Goal: Task Accomplishment & Management: Use online tool/utility

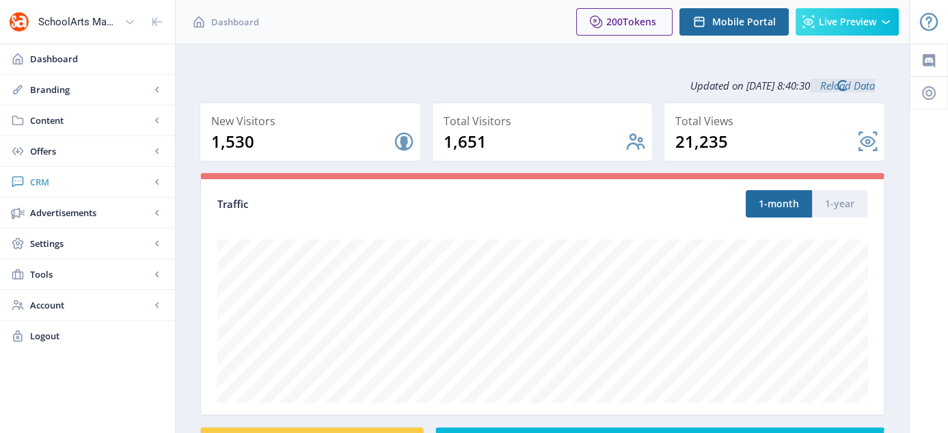
click at [36, 178] on span "CRM" at bounding box center [90, 182] width 120 height 14
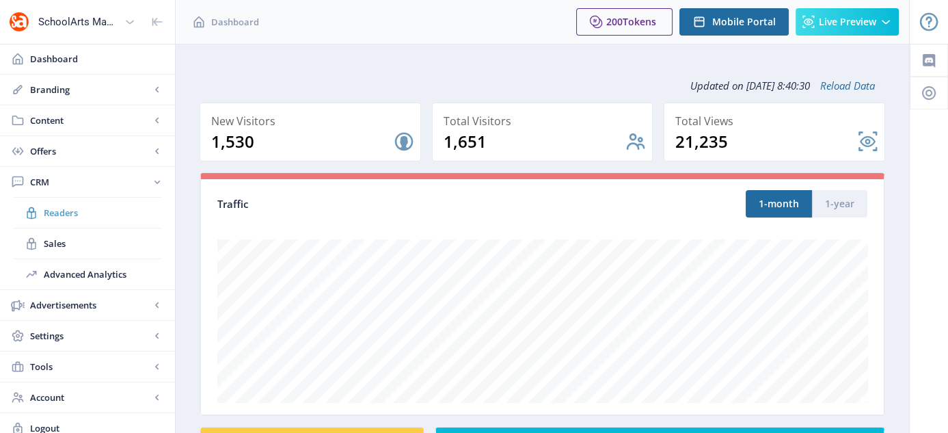
click at [70, 215] on span "Readers" at bounding box center [103, 213] width 118 height 14
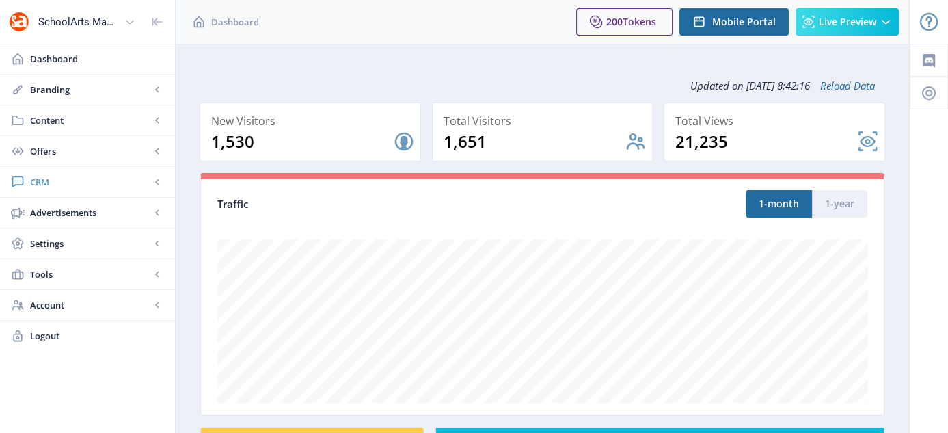
click at [46, 181] on span "CRM" at bounding box center [90, 182] width 120 height 14
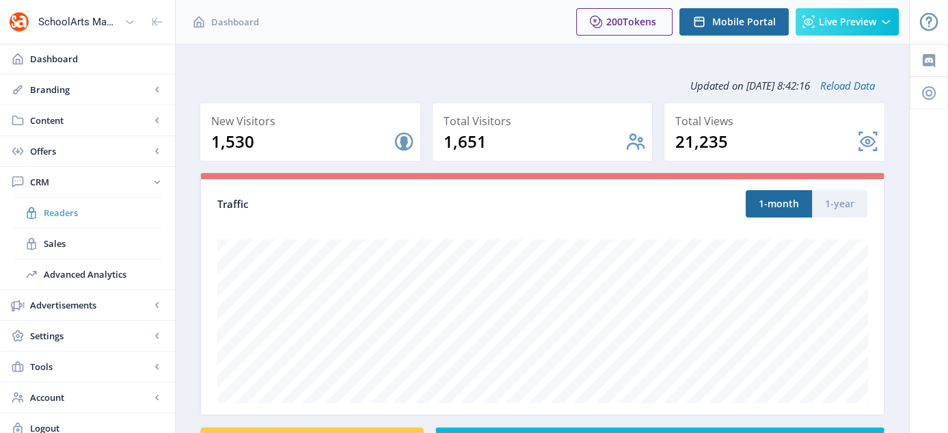
click at [55, 215] on span "Readers" at bounding box center [103, 213] width 118 height 14
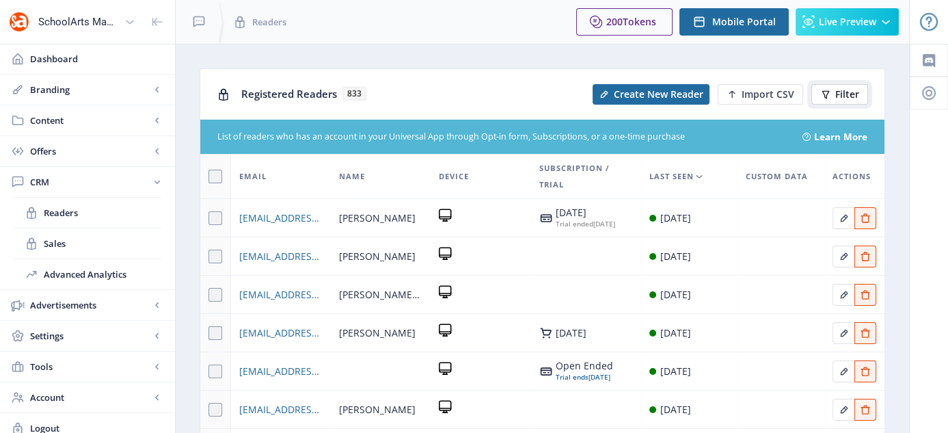
click at [855, 95] on span "Filter" at bounding box center [847, 94] width 24 height 11
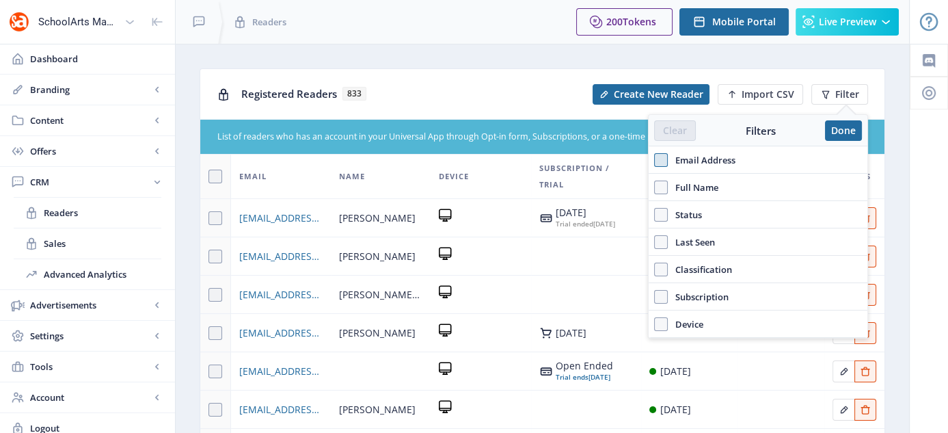
click at [659, 162] on span at bounding box center [661, 160] width 14 height 14
click at [655, 160] on input "Email Address" at bounding box center [654, 159] width 1 height 1
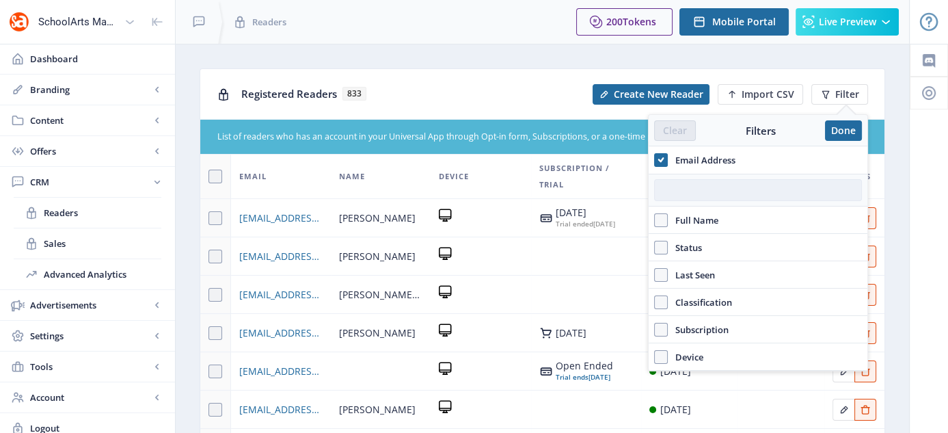
click at [723, 182] on input "text" at bounding box center [758, 190] width 208 height 22
click at [660, 157] on icon at bounding box center [661, 160] width 6 height 14
click at [655, 159] on input "Email Address" at bounding box center [654, 159] width 1 height 1
checkbox input "false"
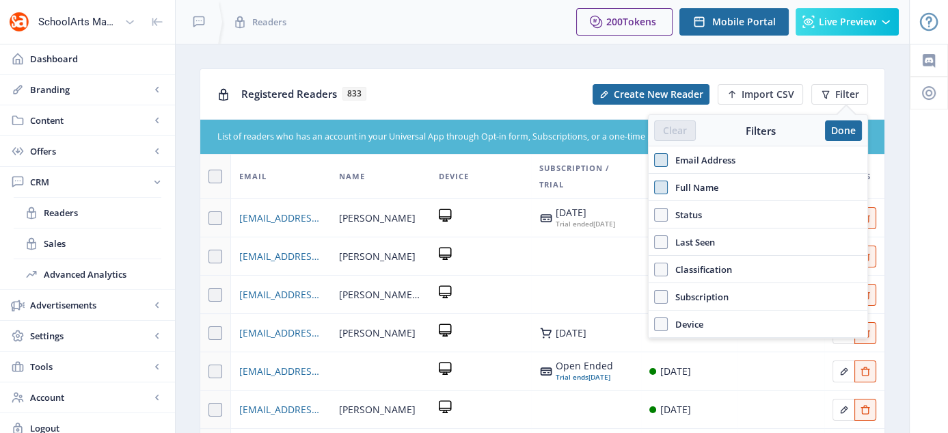
click at [659, 186] on span at bounding box center [661, 187] width 14 height 14
click at [655, 187] on input "Full Name" at bounding box center [654, 187] width 1 height 1
checkbox input "true"
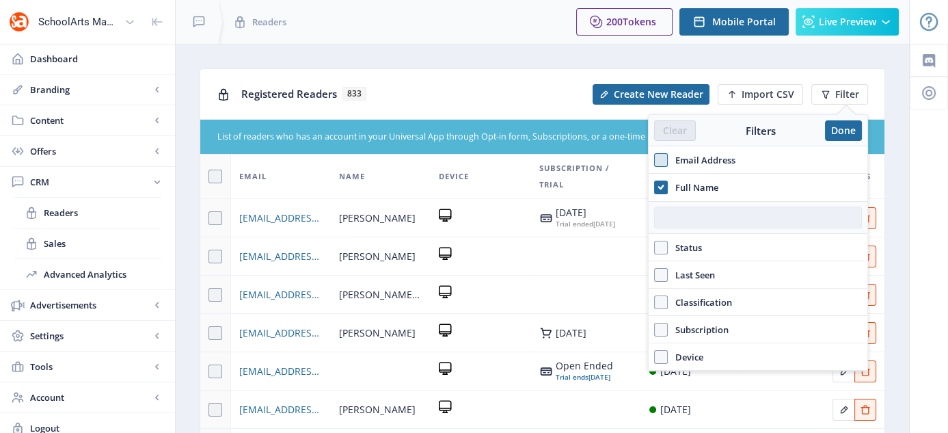
click at [689, 214] on input "text" at bounding box center [758, 217] width 208 height 22
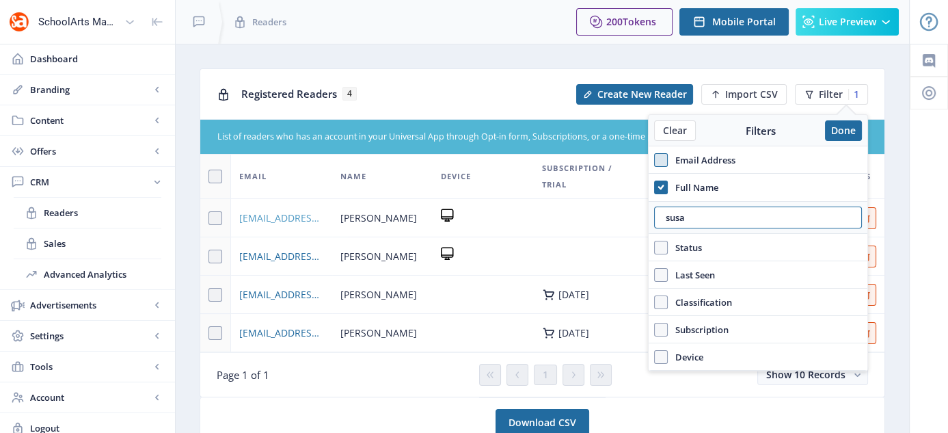
type input "susa"
click at [288, 215] on span "[EMAIL_ADDRESS][DOMAIN_NAME]" at bounding box center [281, 218] width 85 height 16
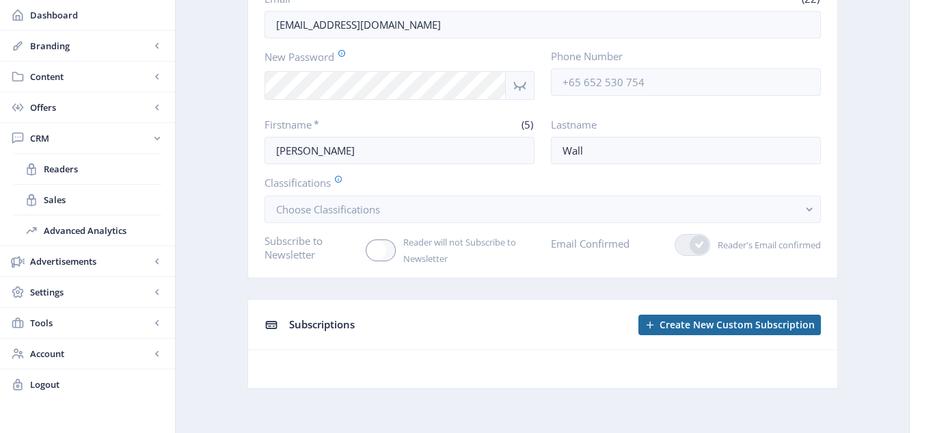
scroll to position [133, 0]
click at [327, 320] on span "Subscriptions" at bounding box center [322, 323] width 66 height 14
click at [274, 321] on icon at bounding box center [271, 324] width 14 height 14
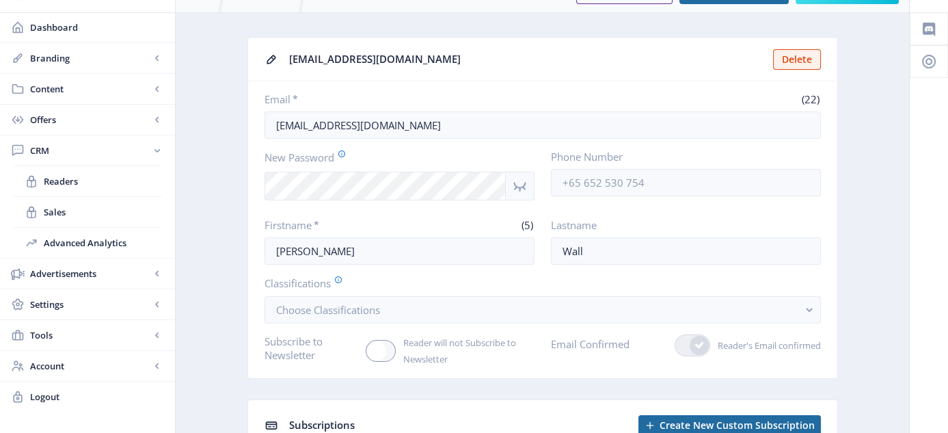
scroll to position [91, 0]
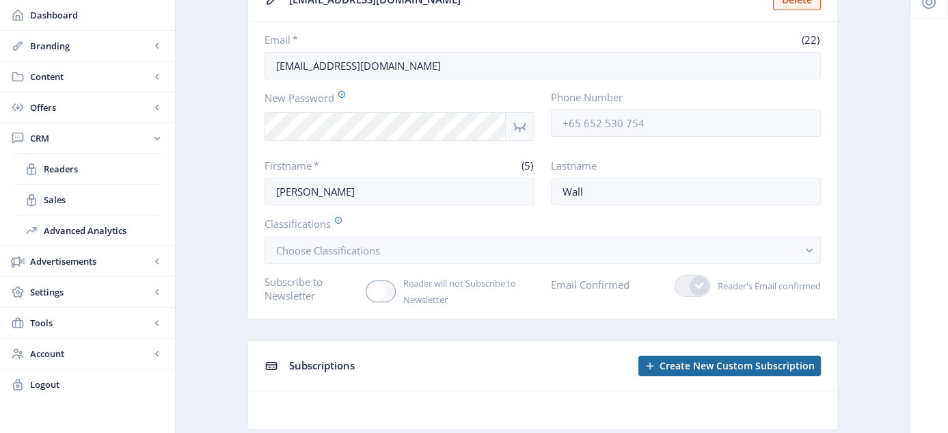
click at [269, 363] on icon at bounding box center [271, 366] width 14 height 14
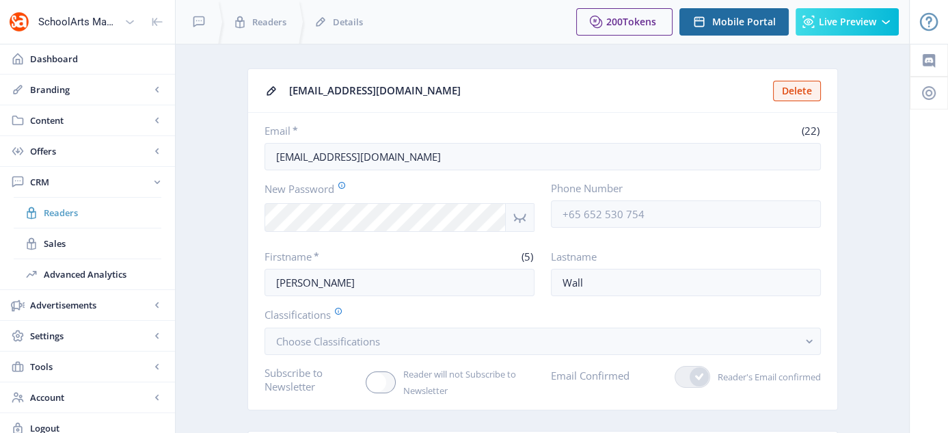
drag, startPoint x: 590, startPoint y: 8, endPoint x: 62, endPoint y: 213, distance: 566.0
click at [62, 213] on span "Readers" at bounding box center [103, 213] width 118 height 14
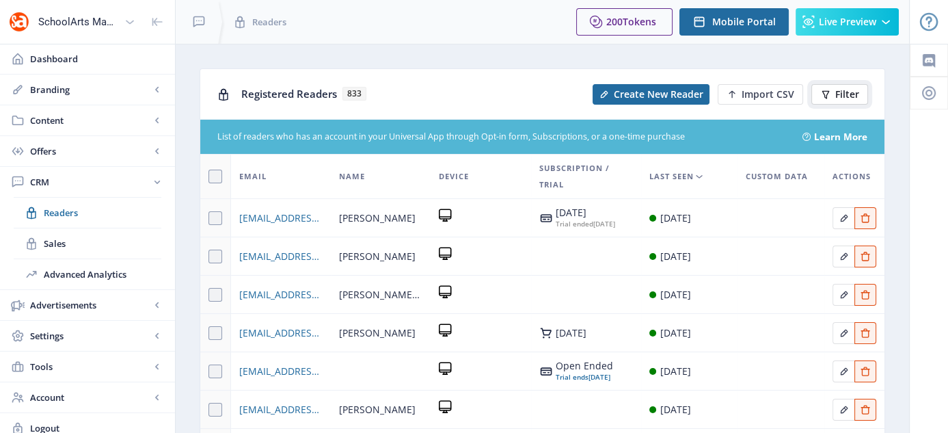
click at [836, 92] on span "Filter" at bounding box center [847, 94] width 24 height 11
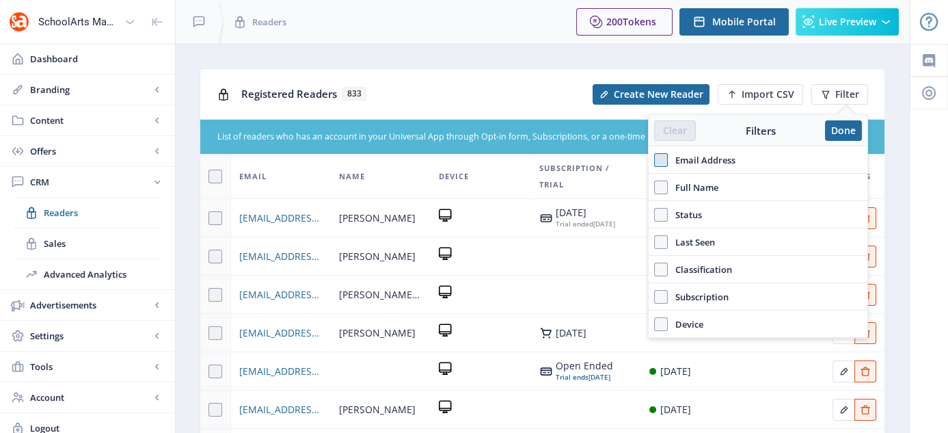
click at [659, 158] on span at bounding box center [661, 160] width 14 height 14
click at [655, 159] on input "Email Address" at bounding box center [654, 159] width 1 height 1
checkbox input "true"
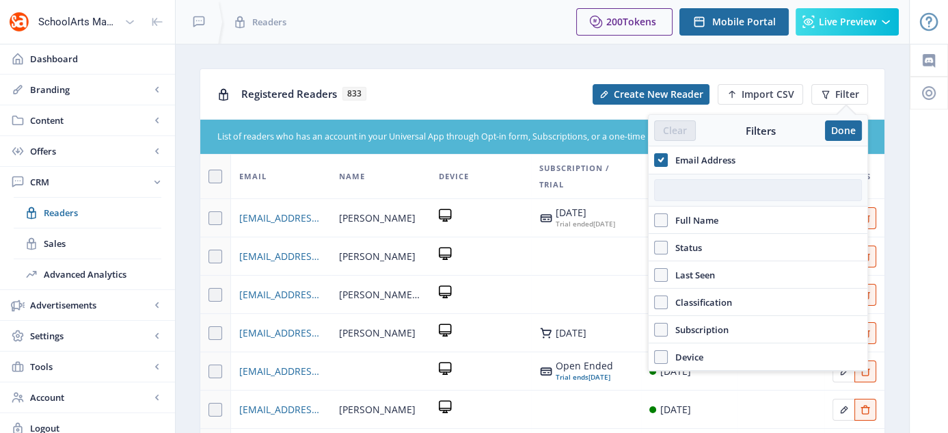
click at [696, 189] on input "text" at bounding box center [758, 190] width 208 height 22
paste input "[EMAIL_ADDRESS][DOMAIN_NAME]"
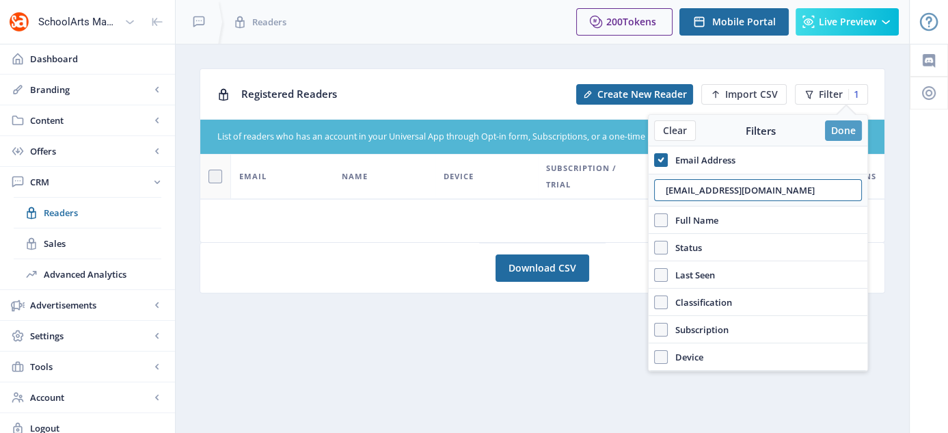
type input "[EMAIL_ADDRESS][DOMAIN_NAME]"
click at [840, 126] on button "Done" at bounding box center [843, 130] width 37 height 21
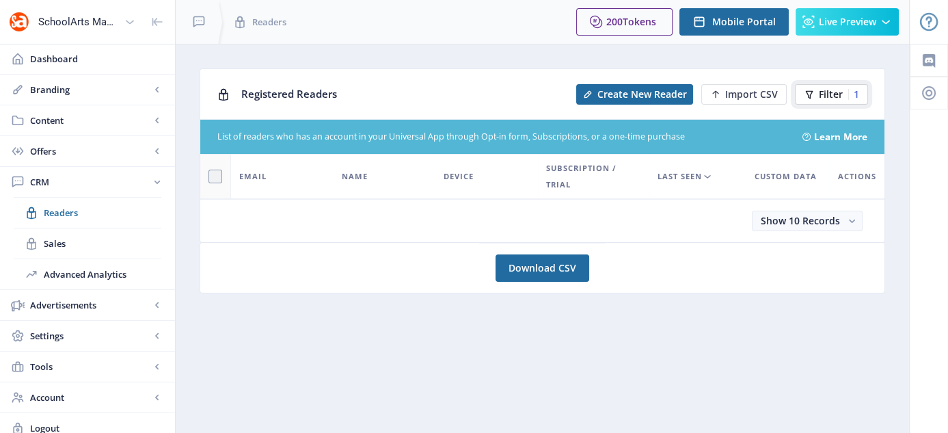
click at [830, 96] on span "Filter" at bounding box center [831, 94] width 24 height 11
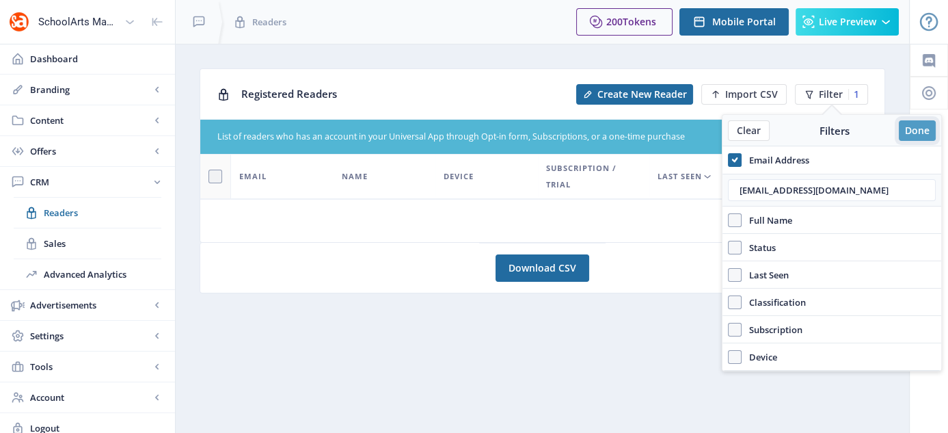
click at [910, 122] on button "Done" at bounding box center [917, 130] width 37 height 21
